Goal: Information Seeking & Learning: Learn about a topic

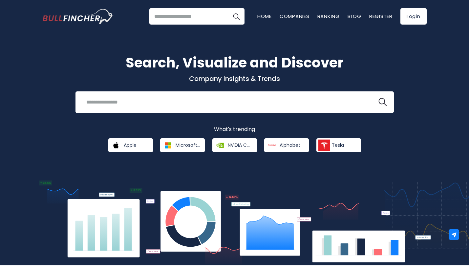
click at [303, 91] on div "Search, Visualize and Discover Company Insights & Trends Recent searches Trendi…" at bounding box center [235, 102] width 394 height 100
click at [299, 95] on div "Recent searches Trending searches Apple Overview" at bounding box center [234, 103] width 318 height 22
click at [292, 100] on input "search" at bounding box center [226, 102] width 288 height 12
type input "*"
type input "****"
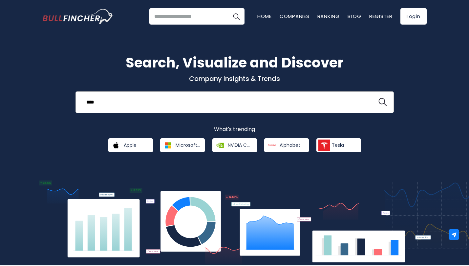
click at [378, 98] on button at bounding box center [382, 102] width 9 height 9
click at [213, 28] on div "Recent searches Uber Technologies Roblox Corporation Trending searches Apple Ov…" at bounding box center [235, 16] width 384 height 33
click at [212, 22] on input "search" at bounding box center [196, 16] width 95 height 16
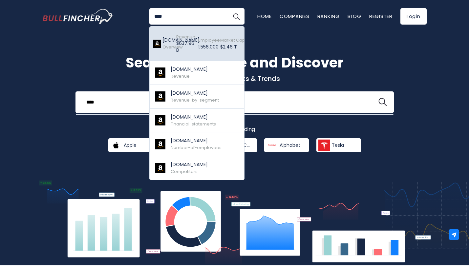
type input "****"
click at [185, 39] on span "Revenue" at bounding box center [185, 37] width 19 height 6
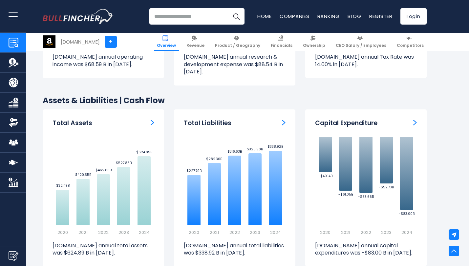
scroll to position [1120, 0]
click at [347, 119] on h3 "Capital Expenditure" at bounding box center [346, 123] width 62 height 8
click at [412, 119] on div "Capital Expenditure" at bounding box center [366, 123] width 102 height 8
click at [419, 116] on div "Capital Expenditure Created with Highcharts 12.1.2 -$40.14B ​ -$40.14B -$61.05B…" at bounding box center [365, 188] width 121 height 157
click at [416, 117] on div "Capital Expenditure Created with Highcharts 12.1.2 -$40.14B ​ -$40.14B -$61.05B…" at bounding box center [365, 188] width 121 height 157
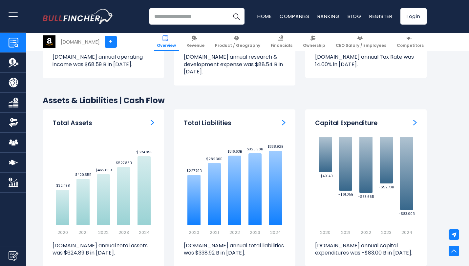
click at [413, 120] on img "Capital Expenditure" at bounding box center [415, 123] width 4 height 6
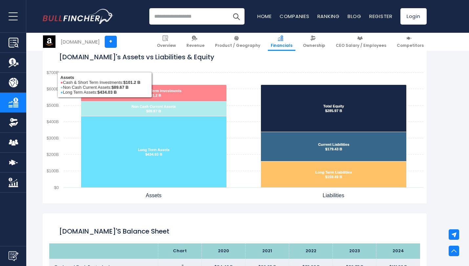
scroll to position [563, 0]
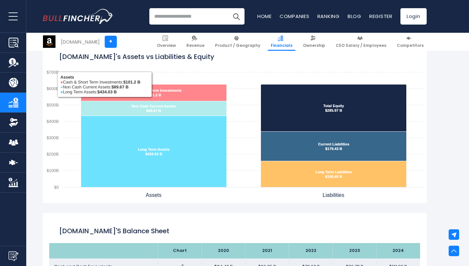
click at [240, 128] on rect "Amazon.com's Assets vs Liabilities & Equity" at bounding box center [235, 121] width 384 height 164
click at [243, 126] on rect "Amazon.com's Assets vs Liabilities & Equity" at bounding box center [235, 121] width 384 height 164
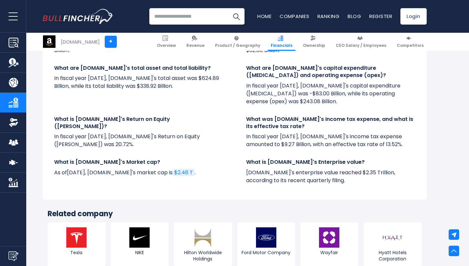
scroll to position [1777, 0]
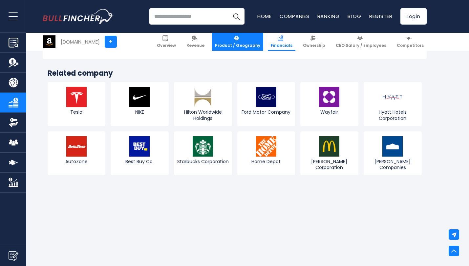
click at [251, 44] on span "Product / Geography" at bounding box center [237, 45] width 45 height 5
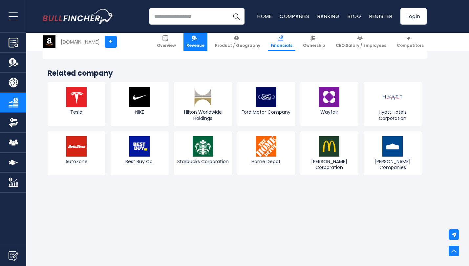
click at [204, 41] on link "Revenue" at bounding box center [195, 42] width 24 height 18
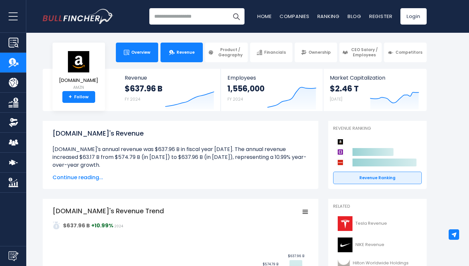
click at [140, 55] on link "Overview" at bounding box center [137, 53] width 42 height 20
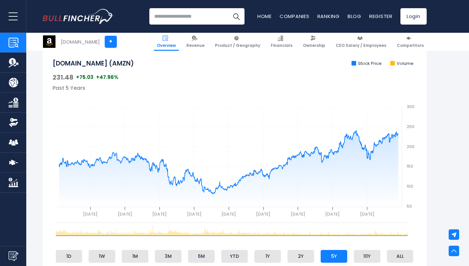
scroll to position [262, 0]
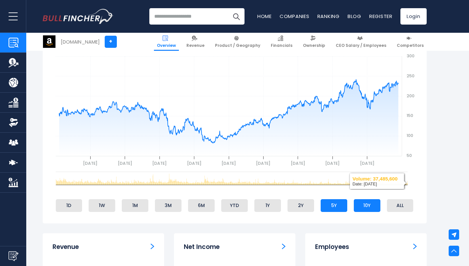
click at [368, 207] on li "10Y" at bounding box center [367, 205] width 27 height 12
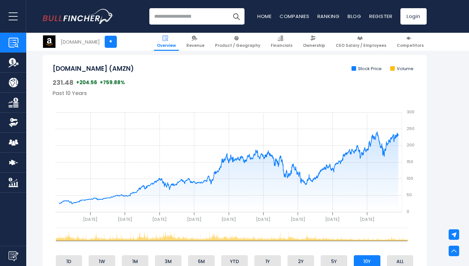
scroll to position [215, 0]
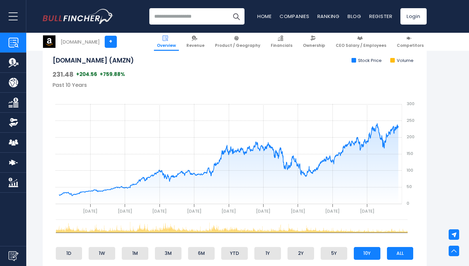
click at [394, 255] on li "ALL" at bounding box center [400, 253] width 27 height 12
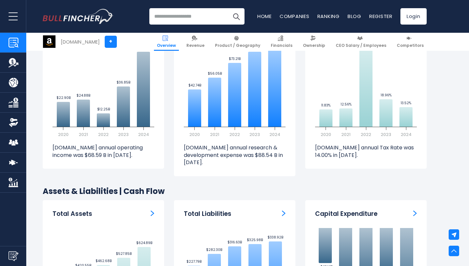
scroll to position [1086, 0]
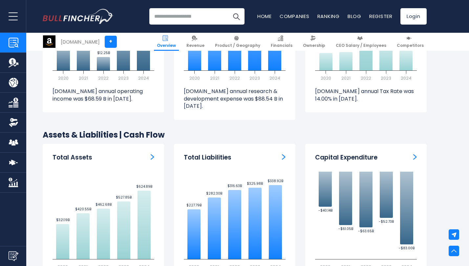
click at [415, 154] on img "Capital Expenditure" at bounding box center [415, 157] width 4 height 6
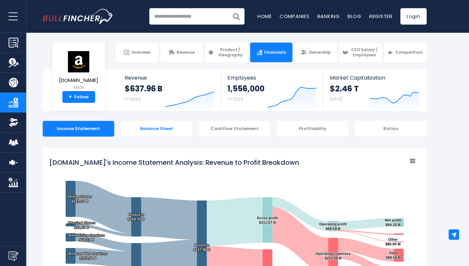
click at [171, 126] on div "Balance Sheet" at bounding box center [157, 129] width 72 height 16
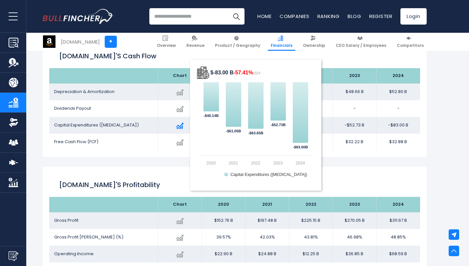
scroll to position [939, 0]
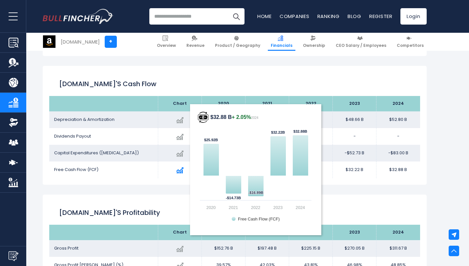
click at [182, 174] on img at bounding box center [179, 170] width 7 height 7
click at [265, 220] on text "Free Cash Flow (FCF)" at bounding box center [259, 219] width 42 height 5
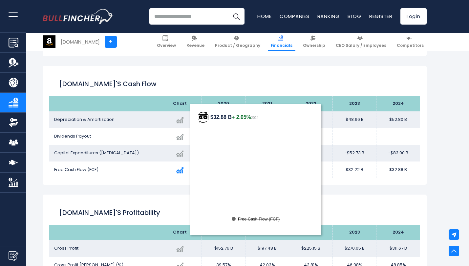
click at [261, 220] on text "Free Cash Flow (FCF)" at bounding box center [259, 219] width 42 height 5
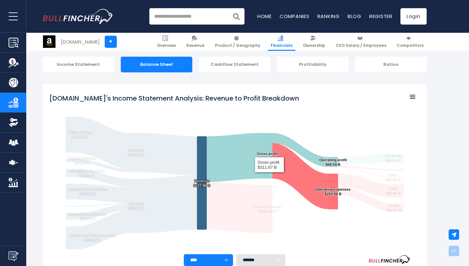
scroll to position [0, 0]
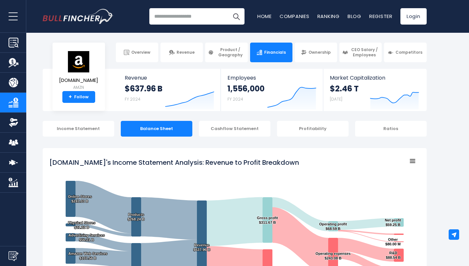
click at [172, 16] on input "search" at bounding box center [196, 16] width 95 height 16
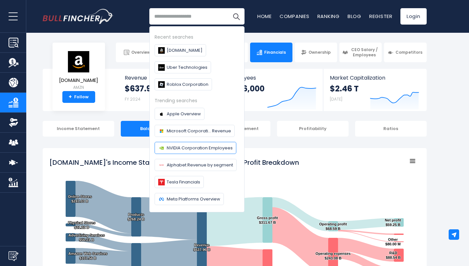
click at [217, 145] on span "NVIDIA Corporation Employees" at bounding box center [200, 148] width 66 height 7
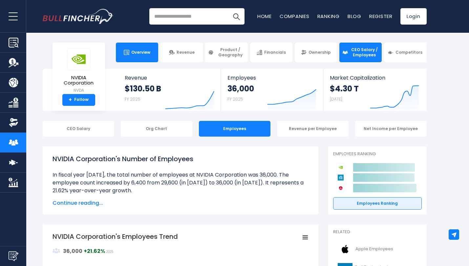
click at [143, 52] on span "Overview" at bounding box center [140, 52] width 19 height 5
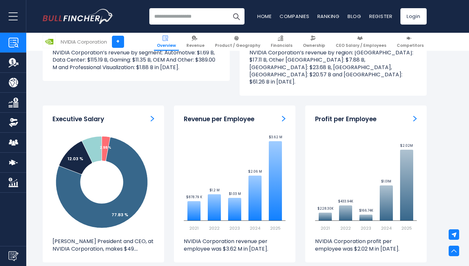
scroll to position [747, 0]
click at [278, 40] on link "Financials" at bounding box center [282, 42] width 28 height 18
